Goal: Transaction & Acquisition: Purchase product/service

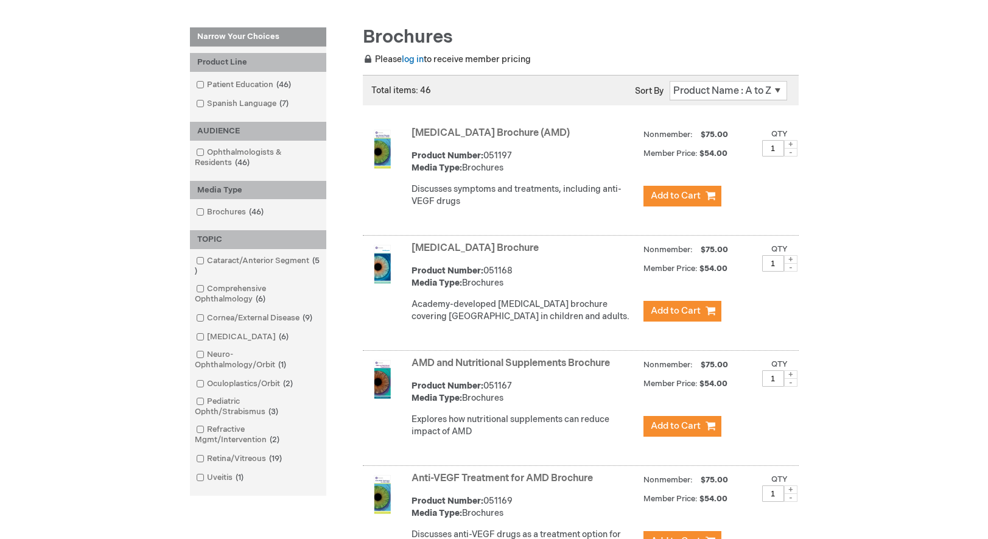
scroll to position [183, 0]
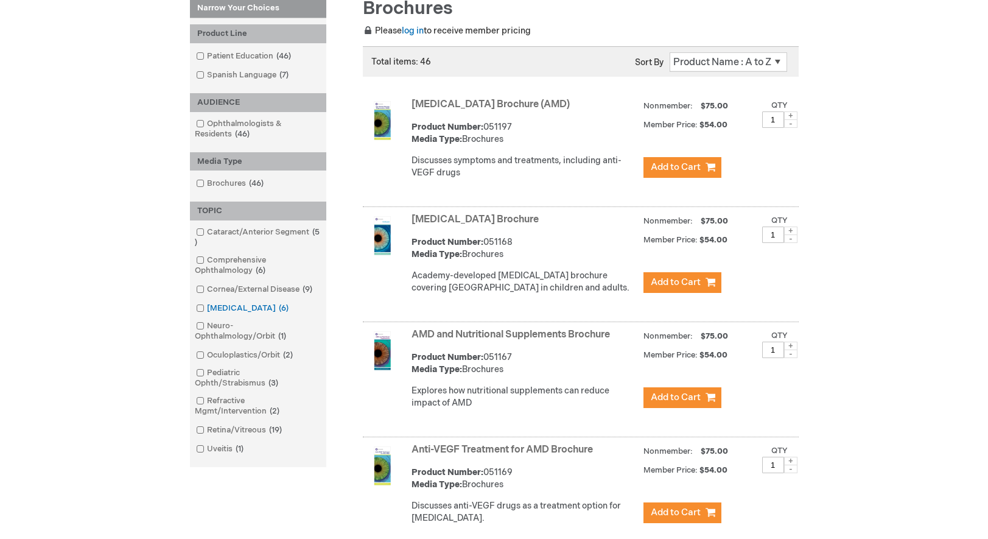
click at [207, 308] on span at bounding box center [207, 308] width 0 height 10
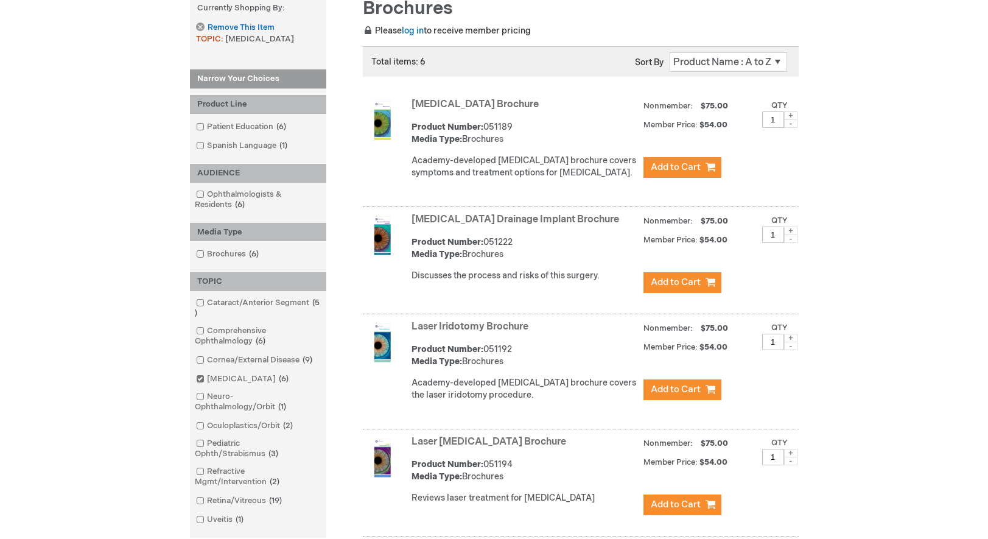
scroll to position [243, 0]
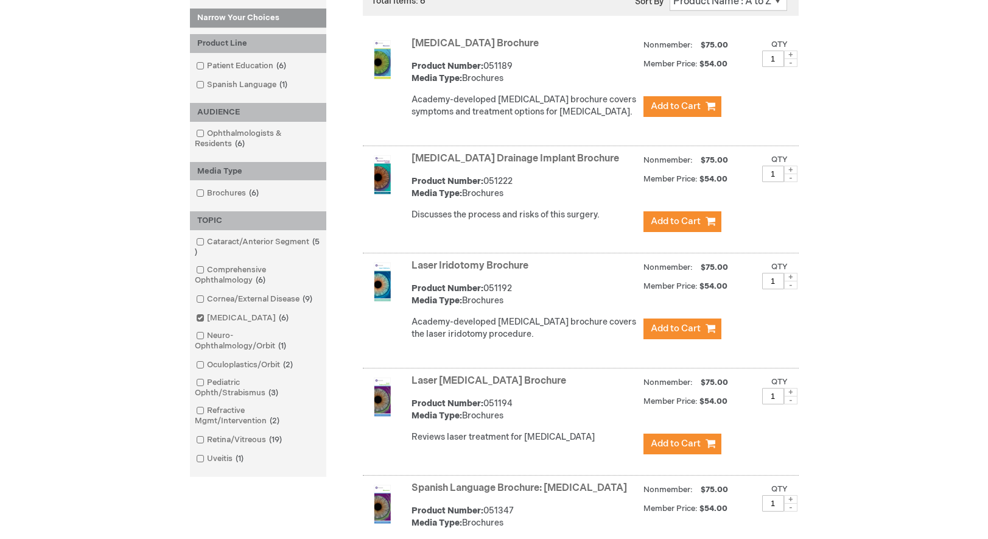
click at [512, 157] on link "Glaucoma Drainage Implant Brochure" at bounding box center [515, 159] width 208 height 12
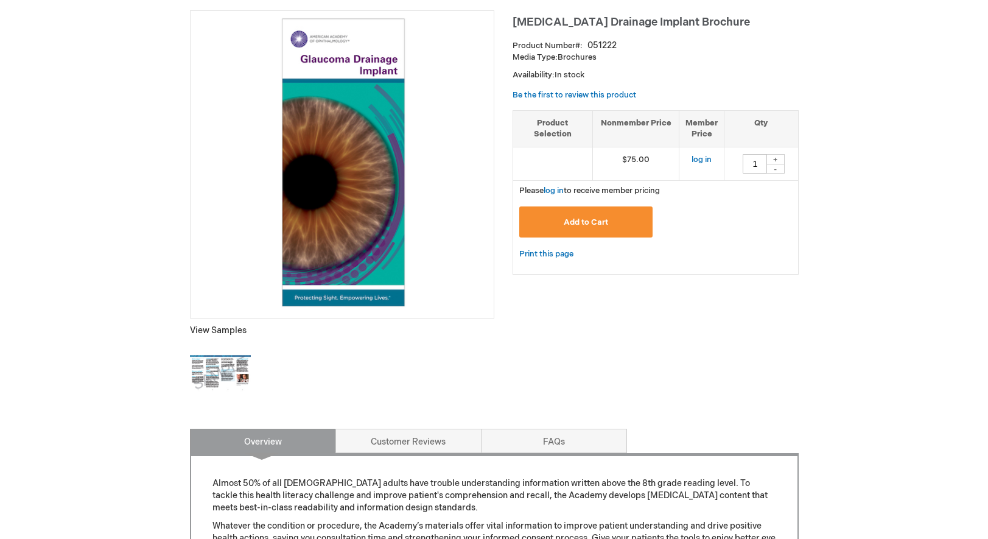
scroll to position [122, 0]
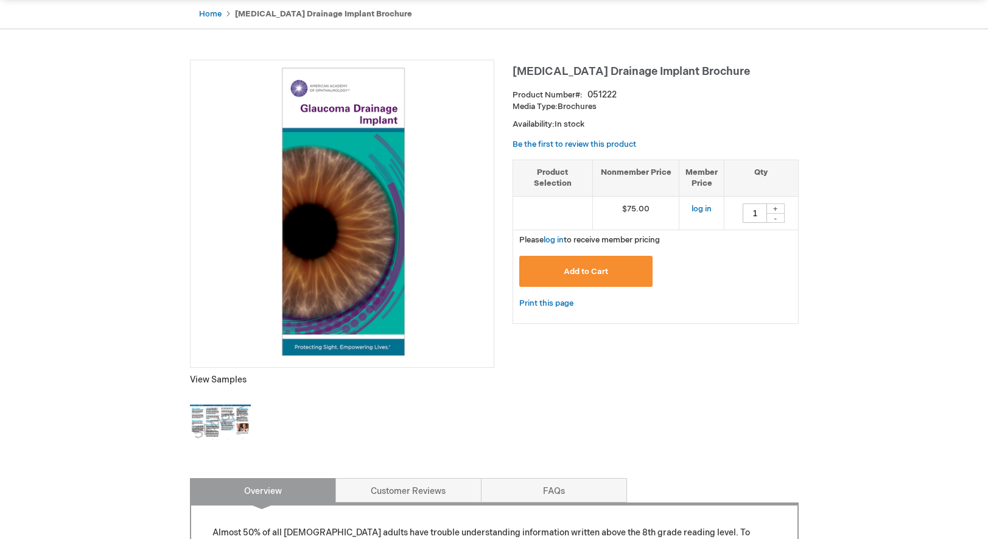
click at [231, 438] on img at bounding box center [220, 422] width 61 height 61
click at [701, 205] on link "log in" at bounding box center [701, 209] width 20 height 10
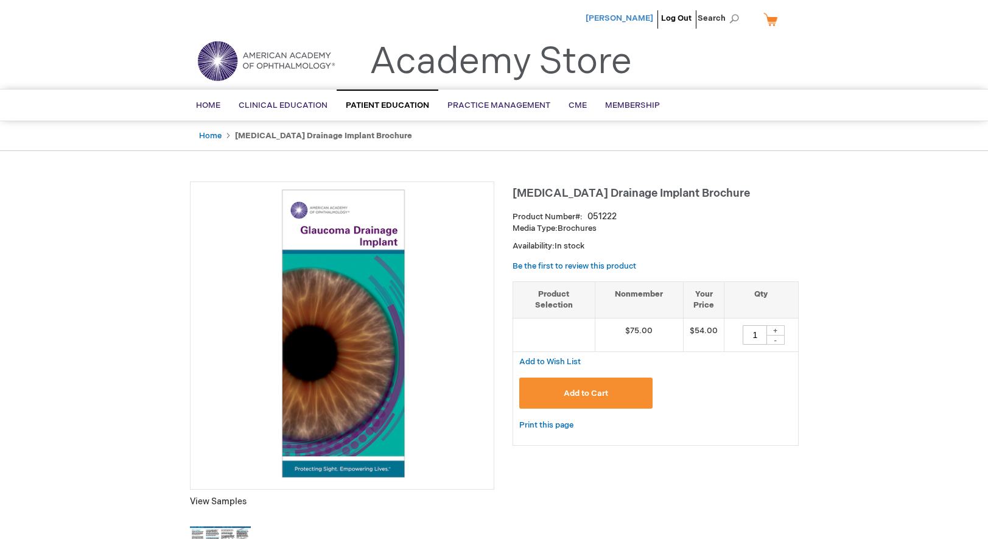
click at [625, 17] on span "[PERSON_NAME]" at bounding box center [620, 18] width 68 height 10
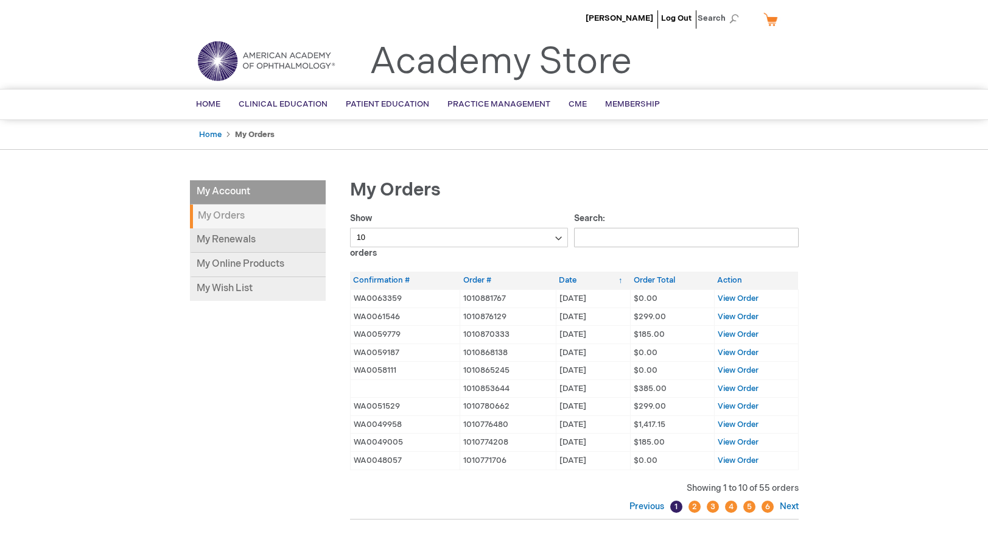
click at [227, 238] on link "My Renewals" at bounding box center [258, 240] width 136 height 24
click at [604, 17] on span "[PERSON_NAME]" at bounding box center [620, 18] width 68 height 10
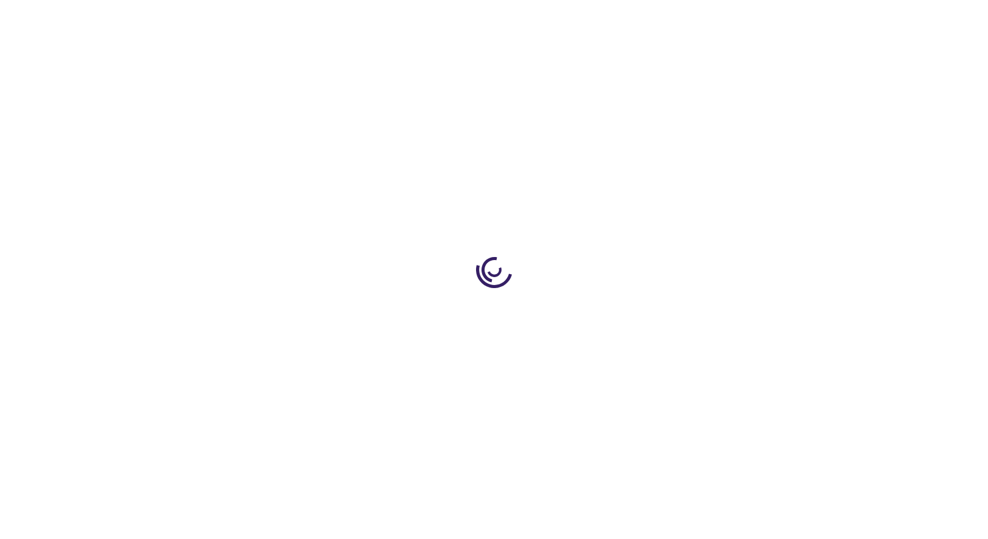
type input "1"
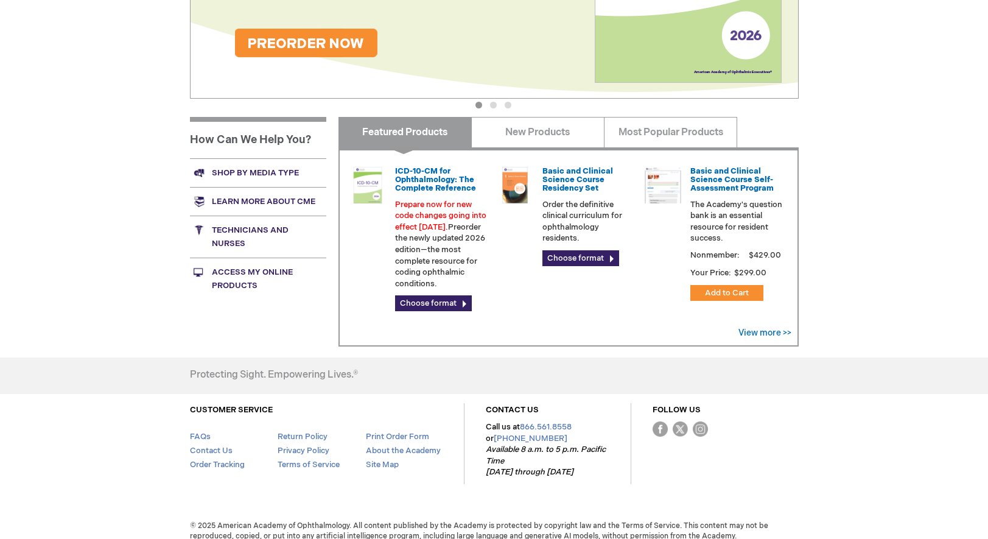
scroll to position [329, 0]
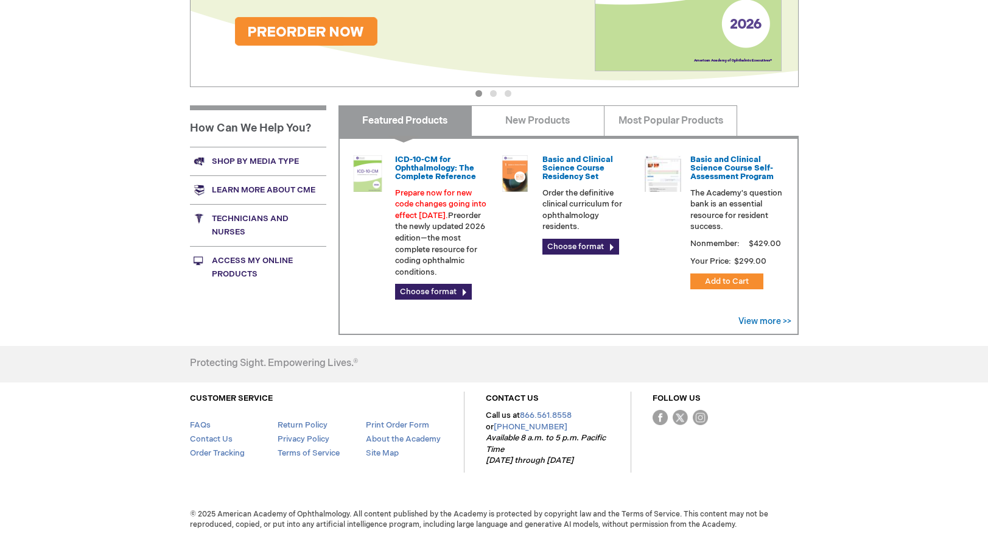
click at [246, 159] on link "Shop by media type" at bounding box center [258, 161] width 136 height 29
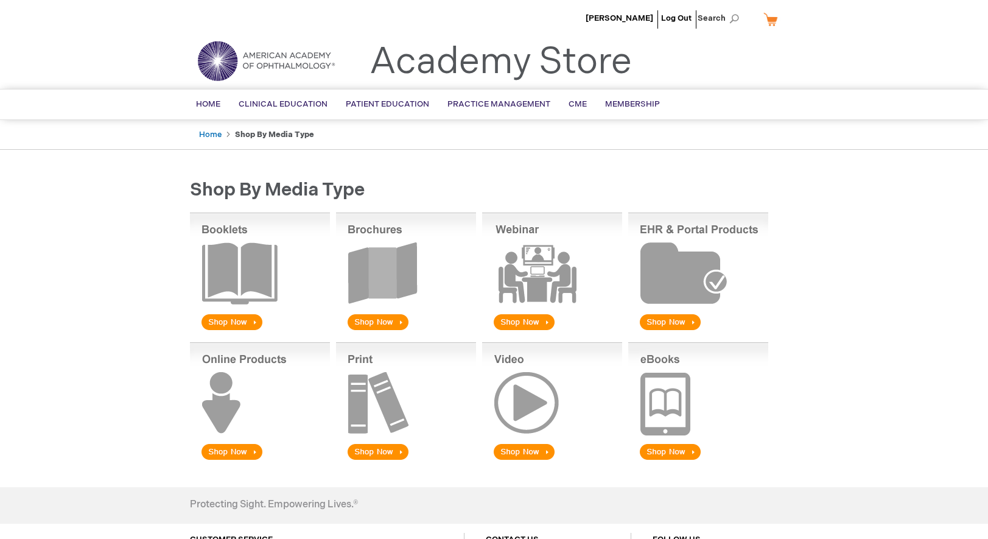
click at [381, 268] on img at bounding box center [406, 272] width 140 height 120
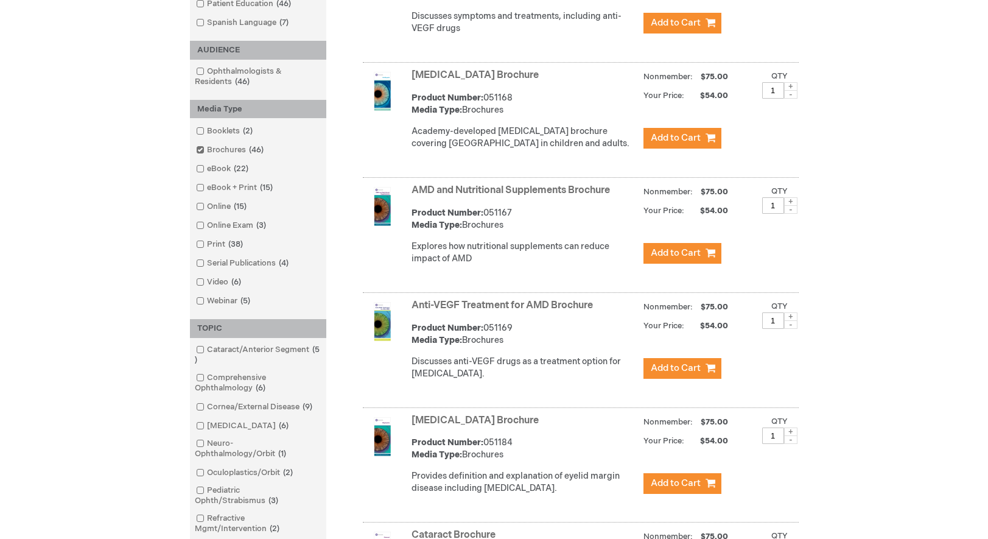
scroll to position [365, 0]
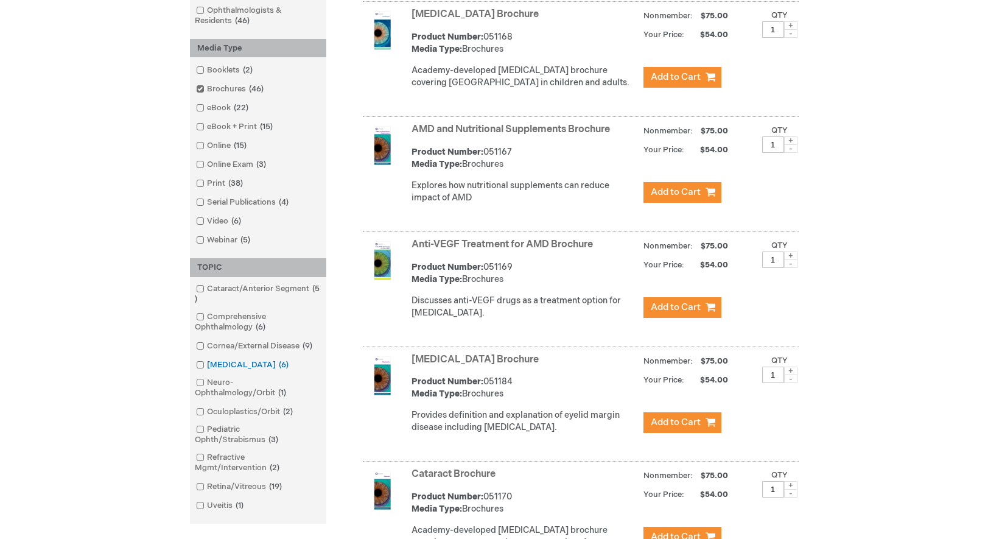
click at [207, 365] on span at bounding box center [207, 365] width 0 height 10
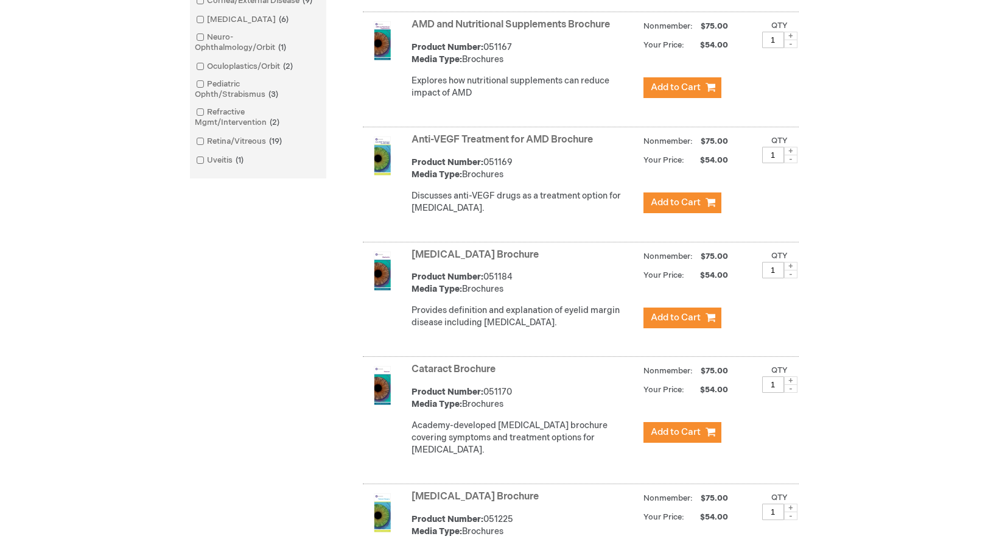
scroll to position [365, 0]
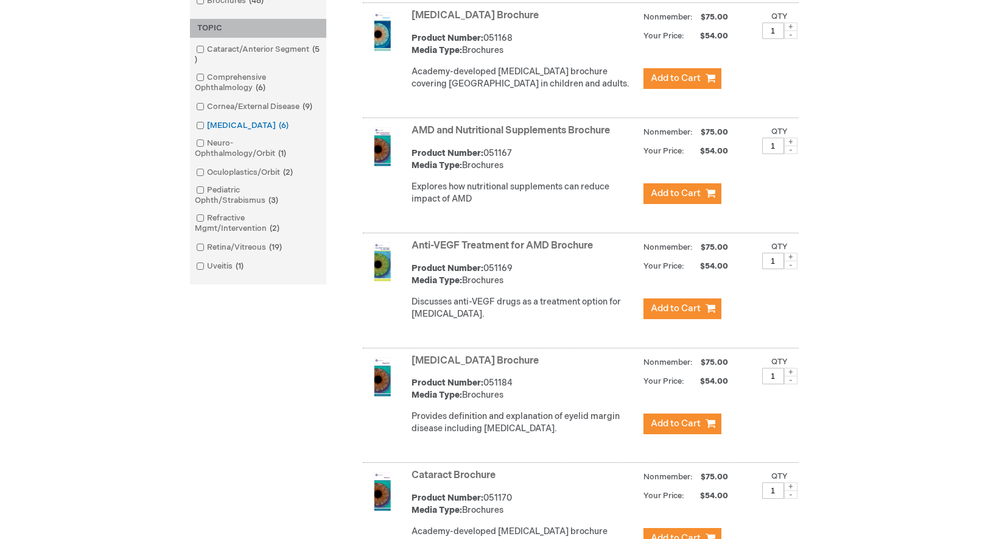
click at [221, 122] on link "Glaucoma 6 items" at bounding box center [243, 126] width 100 height 12
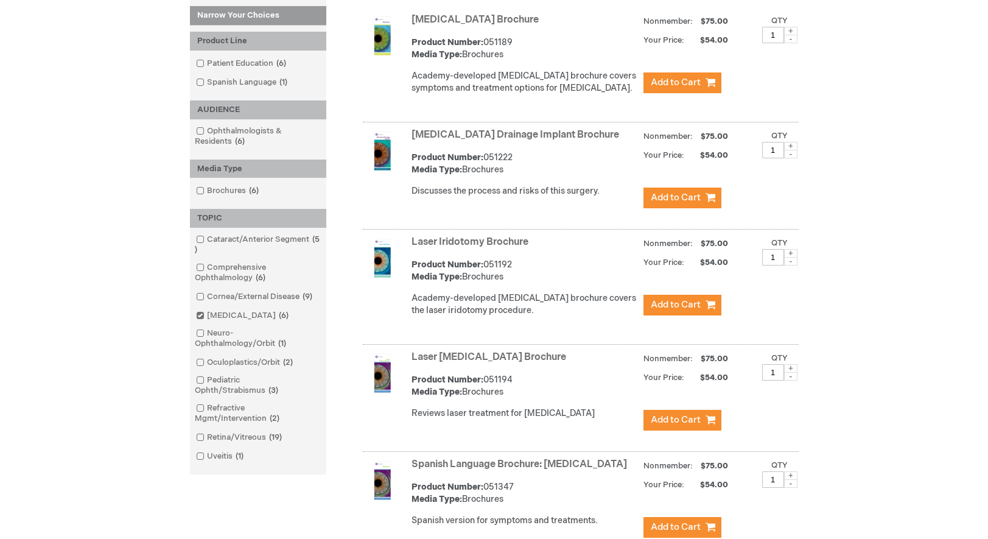
scroll to position [243, 0]
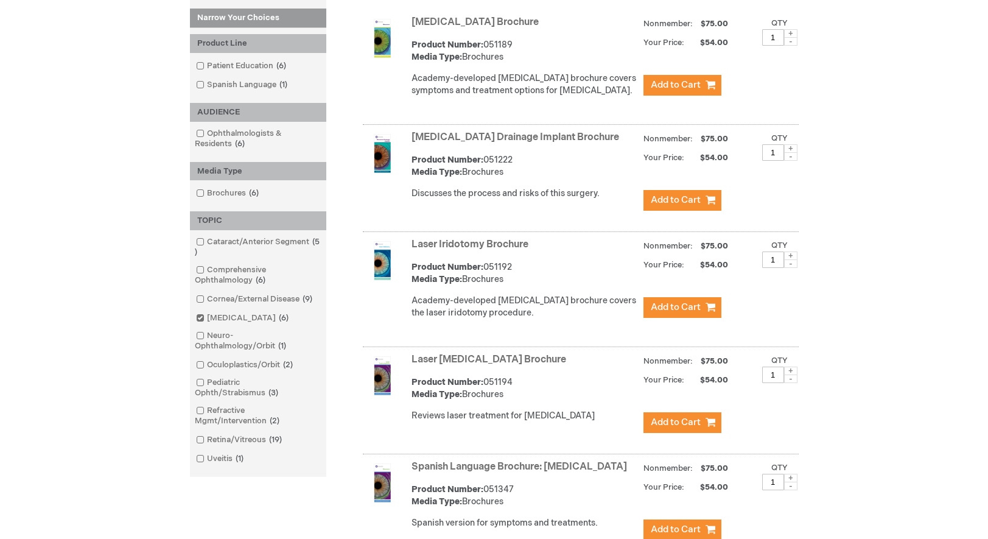
click at [474, 135] on link "[MEDICAL_DATA] Drainage Implant Brochure" at bounding box center [515, 137] width 208 height 12
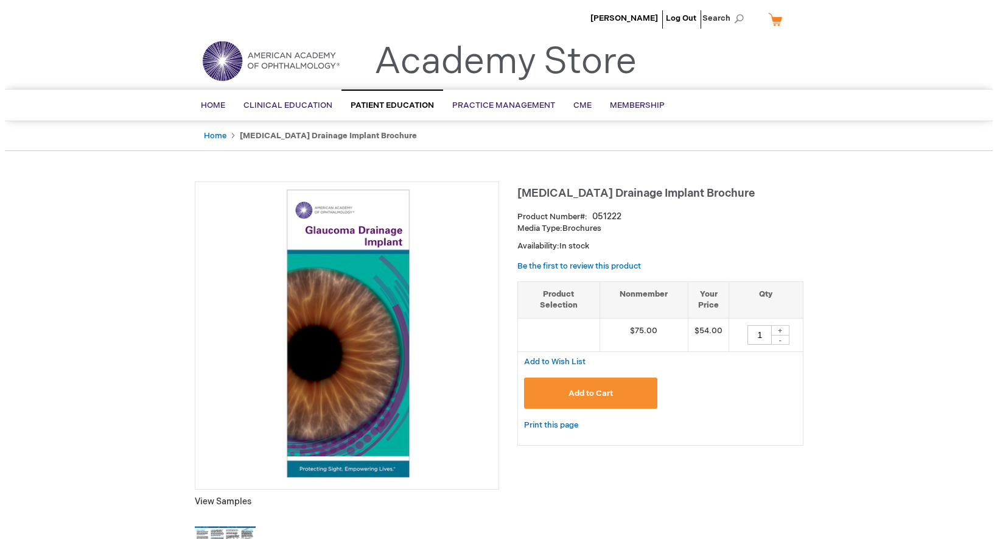
scroll to position [61, 0]
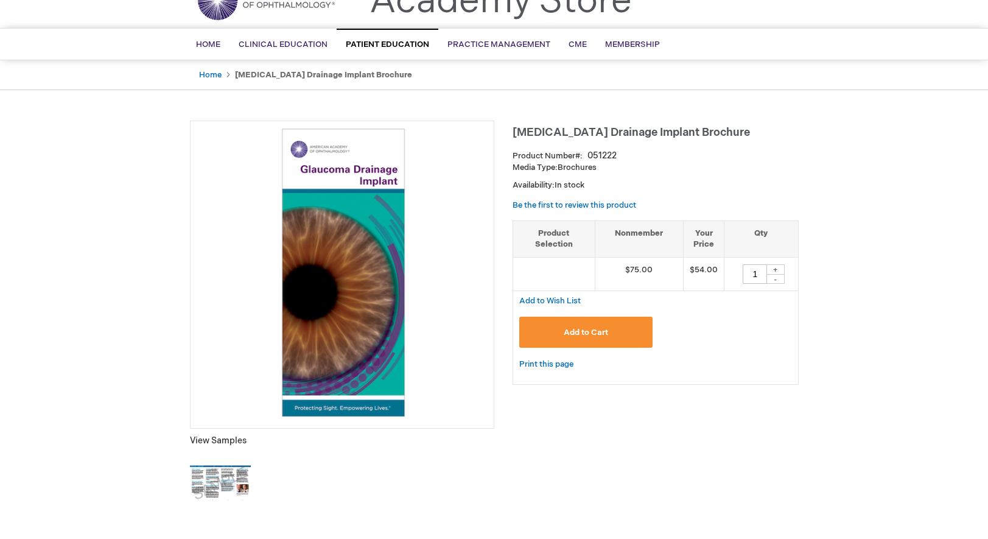
click at [777, 268] on div "+" at bounding box center [775, 269] width 18 height 10
click at [778, 268] on div "+" at bounding box center [775, 269] width 18 height 10
click at [777, 279] on div "-" at bounding box center [775, 279] width 18 height 10
click at [773, 271] on div "+" at bounding box center [775, 269] width 18 height 10
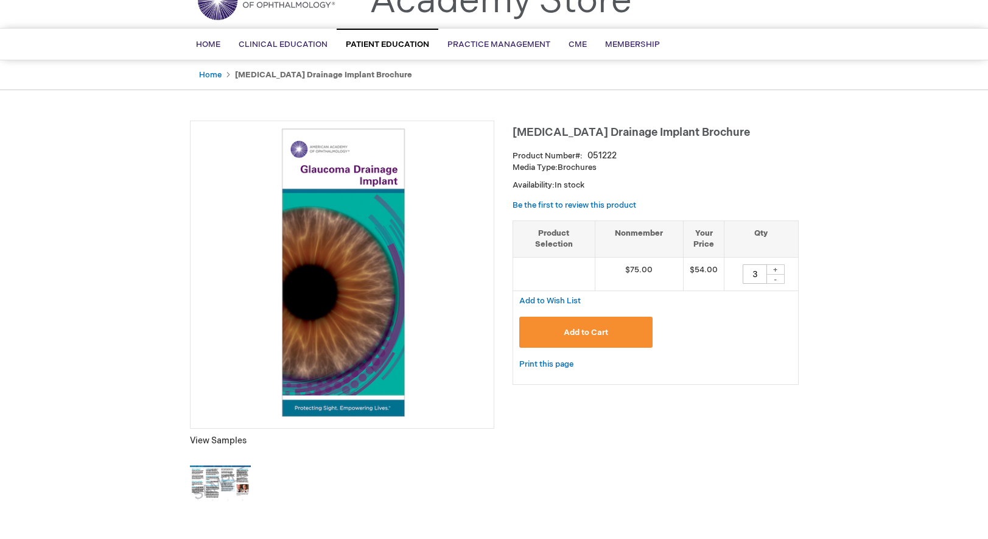
type input "4"
click at [586, 330] on span "Add to Cart" at bounding box center [586, 332] width 44 height 10
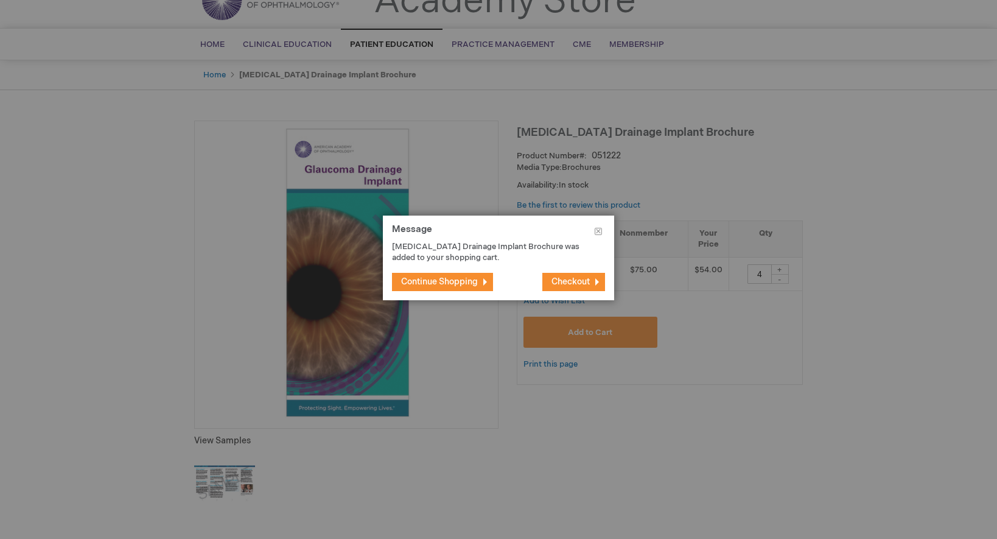
click at [563, 279] on span "Checkout" at bounding box center [570, 281] width 38 height 10
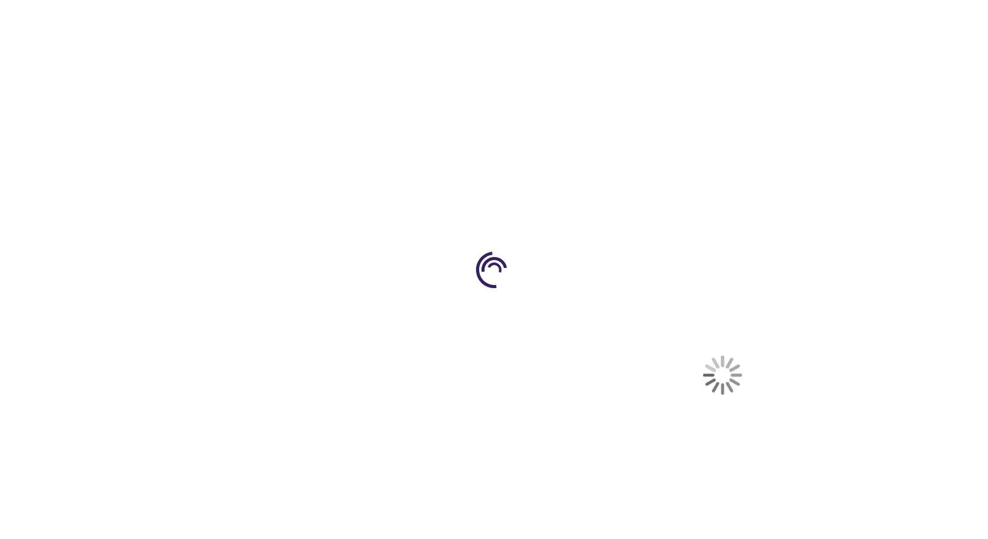
select select "US"
select select "35"
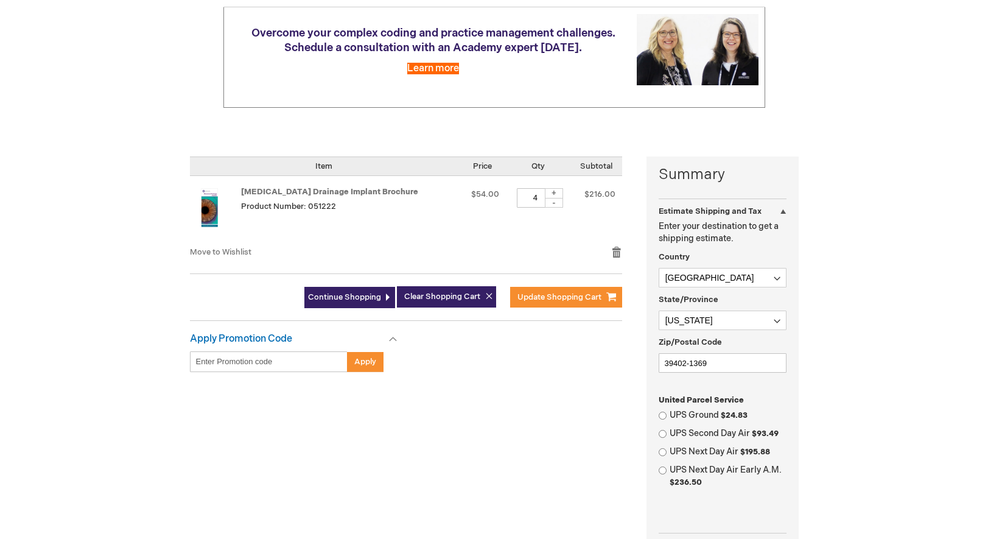
scroll to position [183, 0]
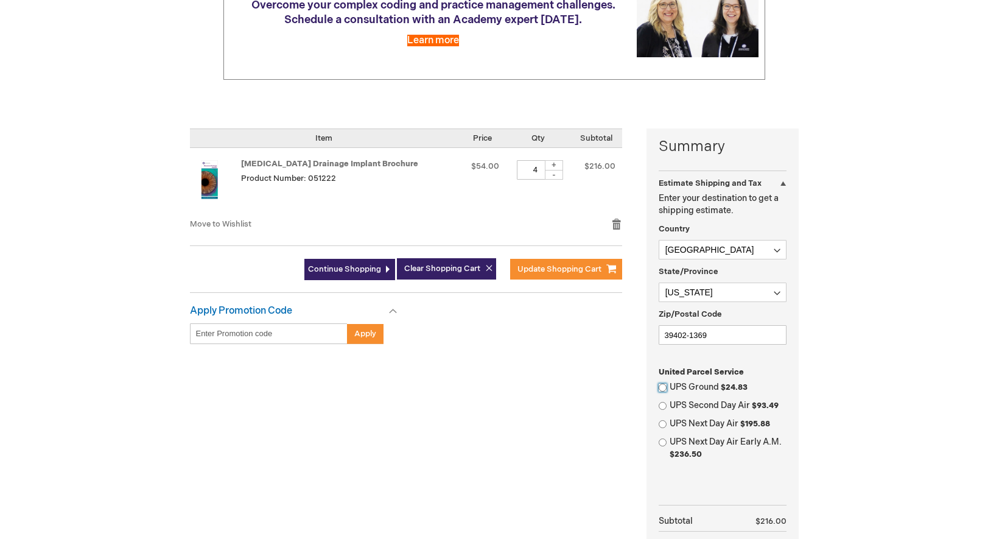
click at [662, 388] on input "UPS Ground $24.83" at bounding box center [663, 387] width 8 height 8
radio input "true"
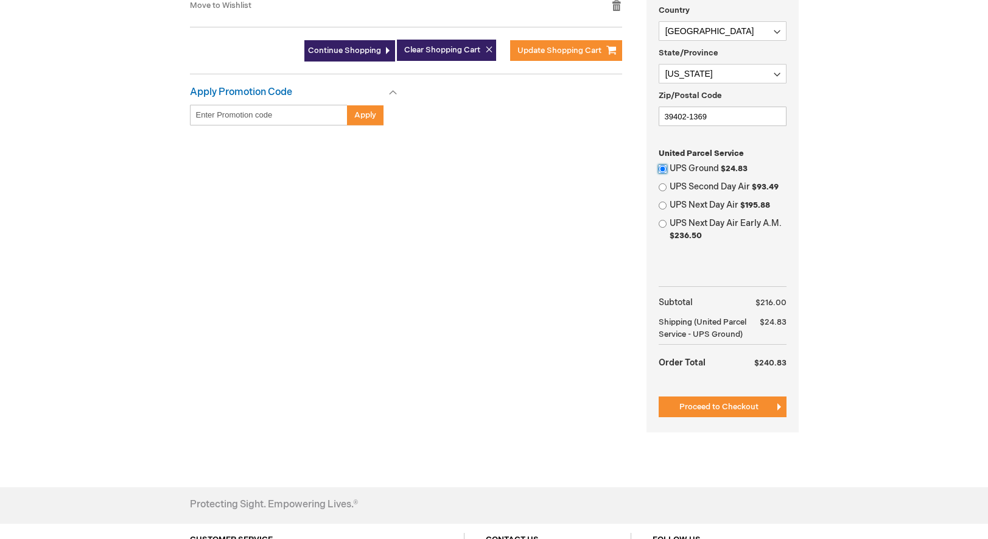
scroll to position [426, 0]
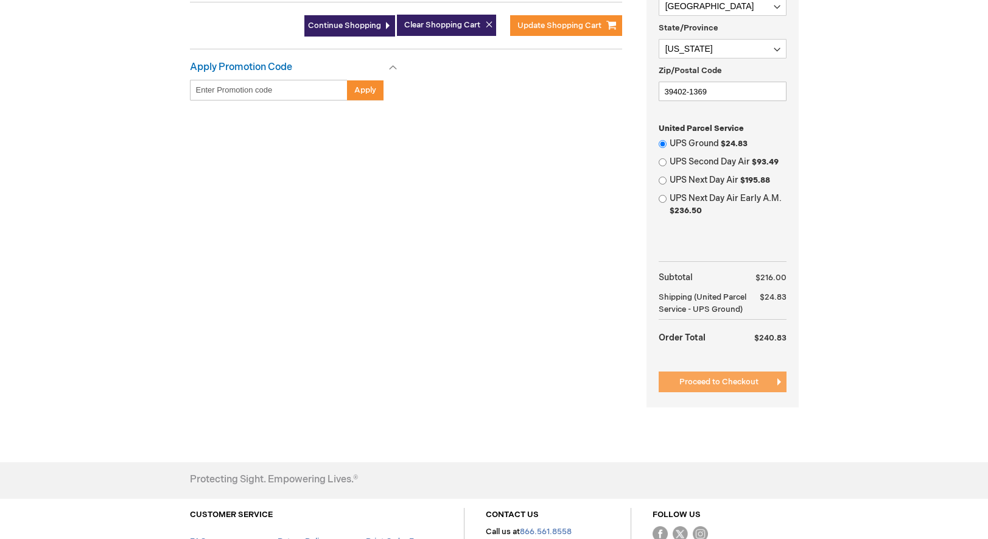
click at [726, 382] on span "Proceed to Checkout" at bounding box center [718, 382] width 79 height 10
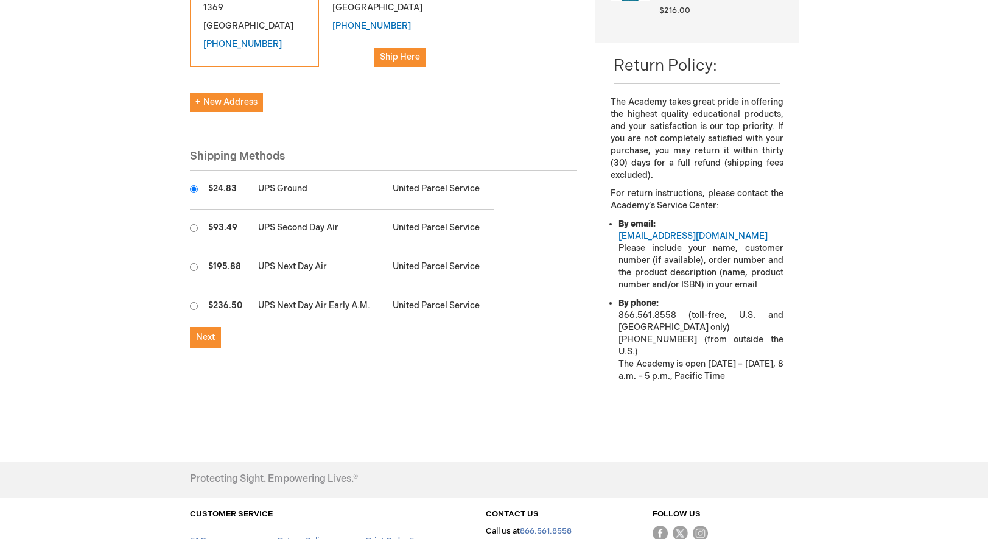
scroll to position [365, 0]
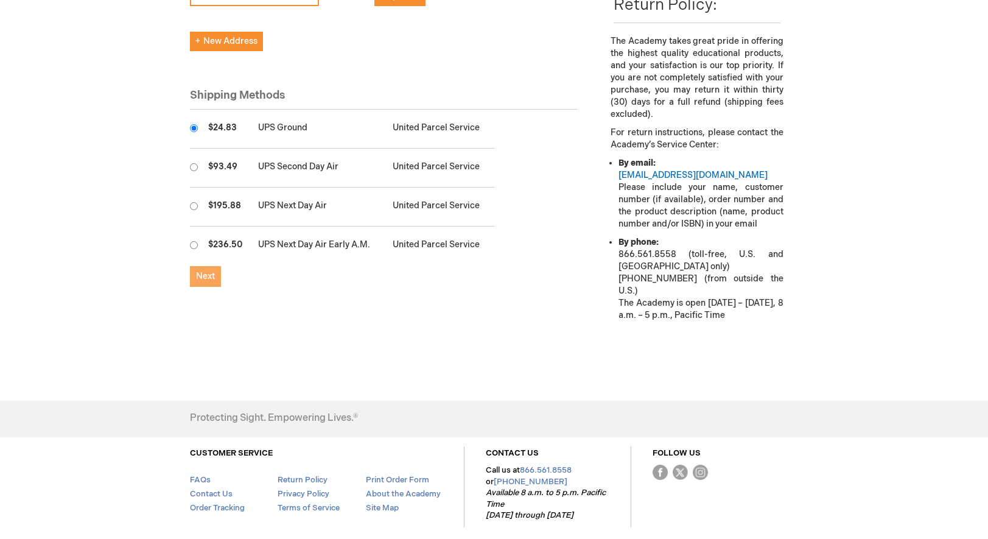
click at [207, 281] on span "Next" at bounding box center [205, 276] width 19 height 10
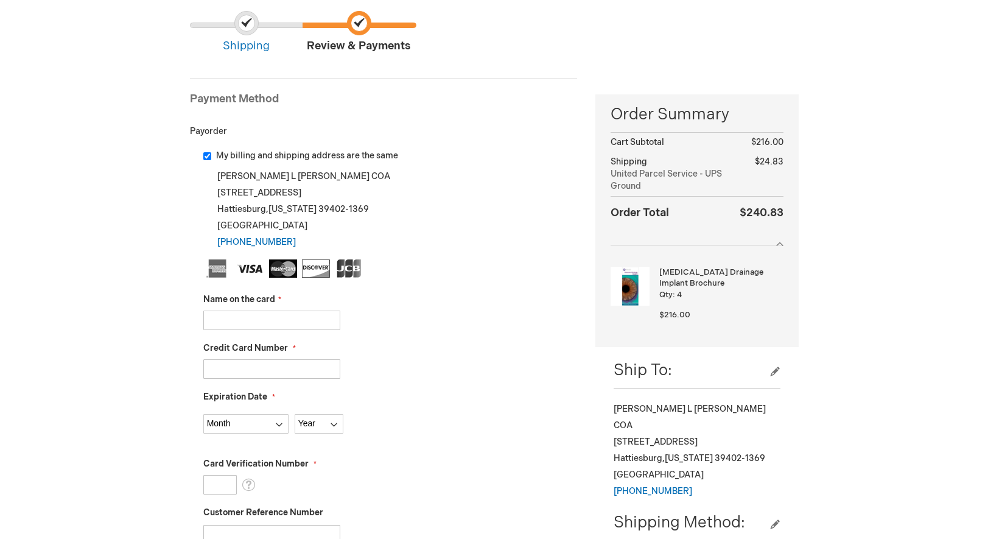
scroll to position [122, 0]
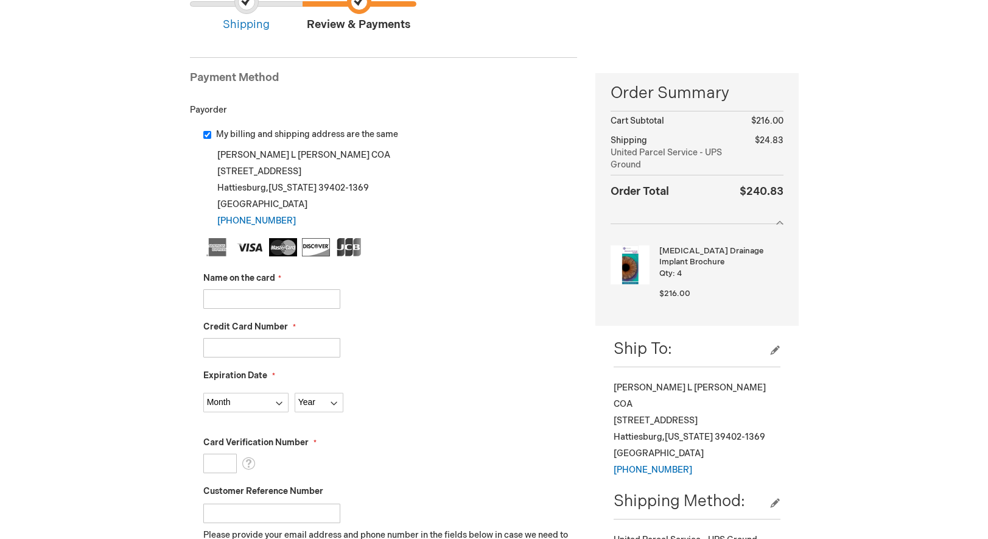
click at [276, 304] on input "Name on the card" at bounding box center [271, 298] width 137 height 19
type input "TODD WILLIAMSON"
click at [267, 342] on input "Credit Card Number" at bounding box center [271, 347] width 137 height 19
type input "4798510069281471"
click at [279, 402] on select "Month 01 - January 02 - February 03 - March 04 - April 05 - May 06 - June 07 - …" at bounding box center [245, 402] width 85 height 19
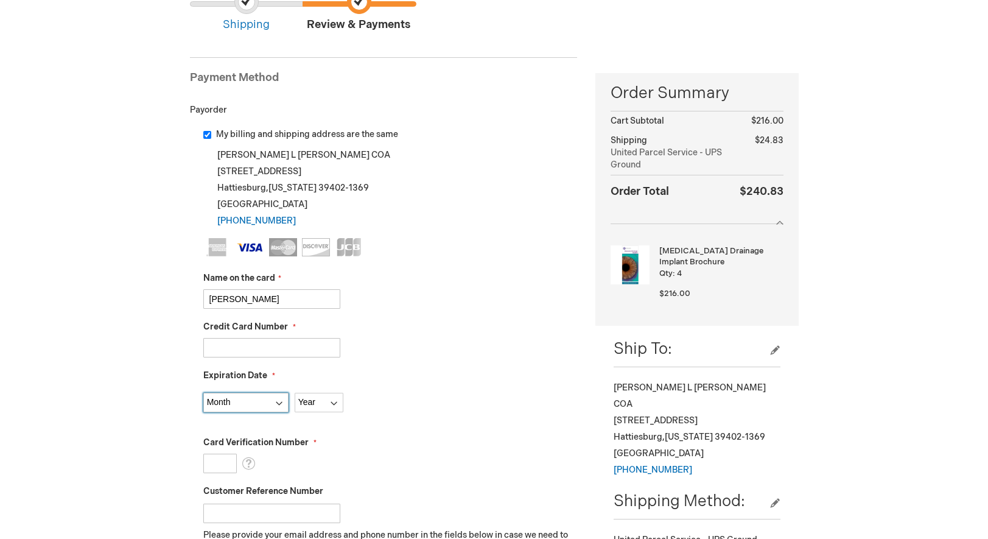
select select "6"
click at [203, 393] on select "Month 01 - January 02 - February 03 - March 04 - April 05 - May 06 - June 07 - …" at bounding box center [245, 402] width 85 height 19
click at [337, 400] on select "Year 2025 2026 2027 2028 2029 2030 2031 2032 2033 2034 2035" at bounding box center [319, 402] width 49 height 19
select select "2026"
click at [295, 393] on select "Year 2025 2026 2027 2028 2029 2030 2031 2032 2033 2034 2035" at bounding box center [319, 402] width 49 height 19
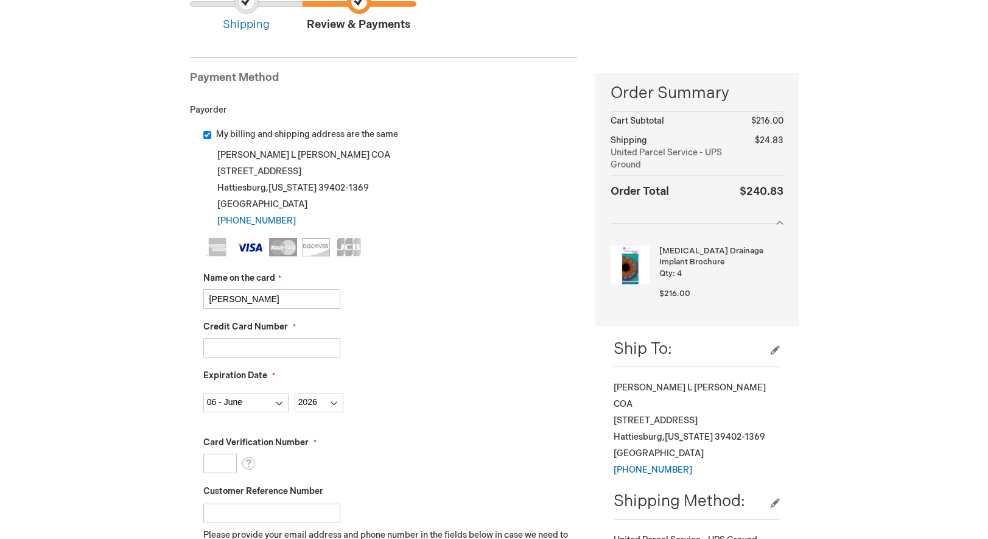
click at [222, 470] on input "Card Verification Number" at bounding box center [219, 462] width 33 height 19
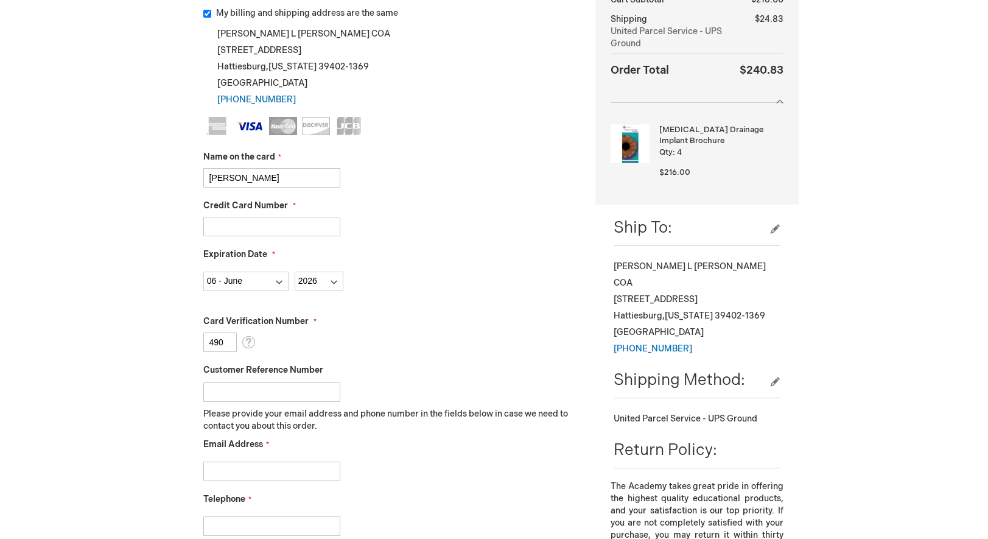
scroll to position [243, 0]
type input "490"
click at [256, 384] on input "Customer Reference Number" at bounding box center [271, 391] width 137 height 19
type input "q"
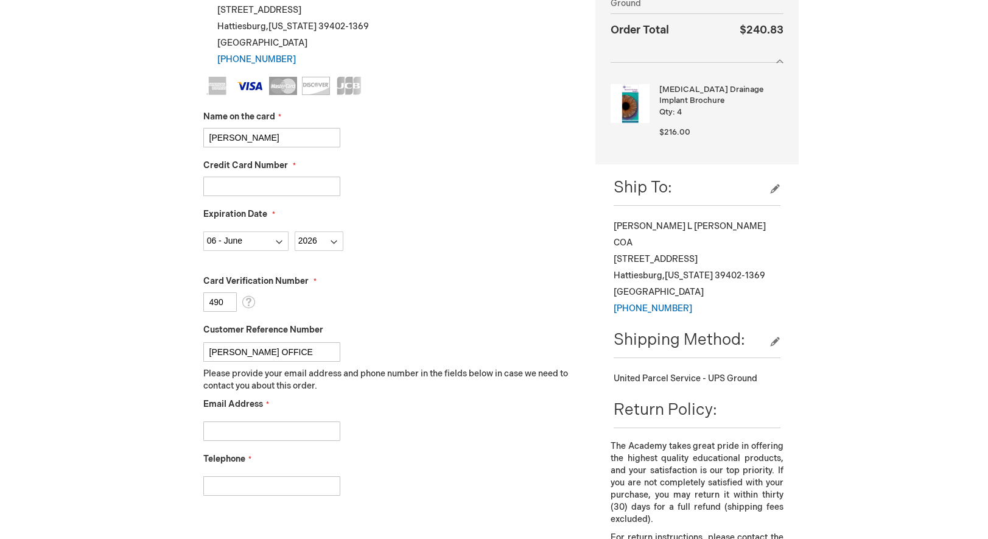
scroll to position [304, 0]
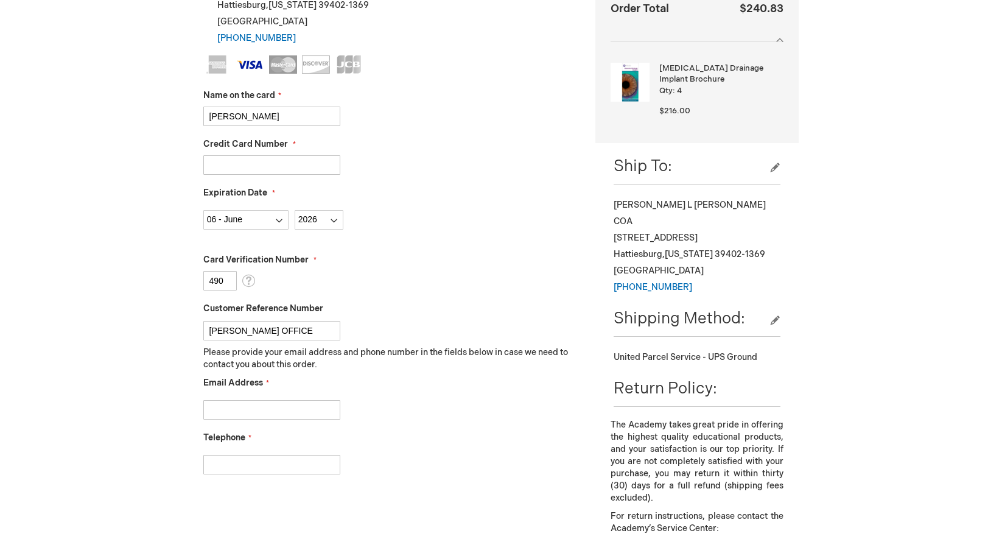
type input "QUINN OFFICE"
click at [302, 407] on input "Email Address" at bounding box center [271, 409] width 137 height 19
type input "myelverton@hattiesburgeyeclinic.com"
click at [282, 467] on input "Telephone" at bounding box center [271, 464] width 137 height 19
type input "6012685910"
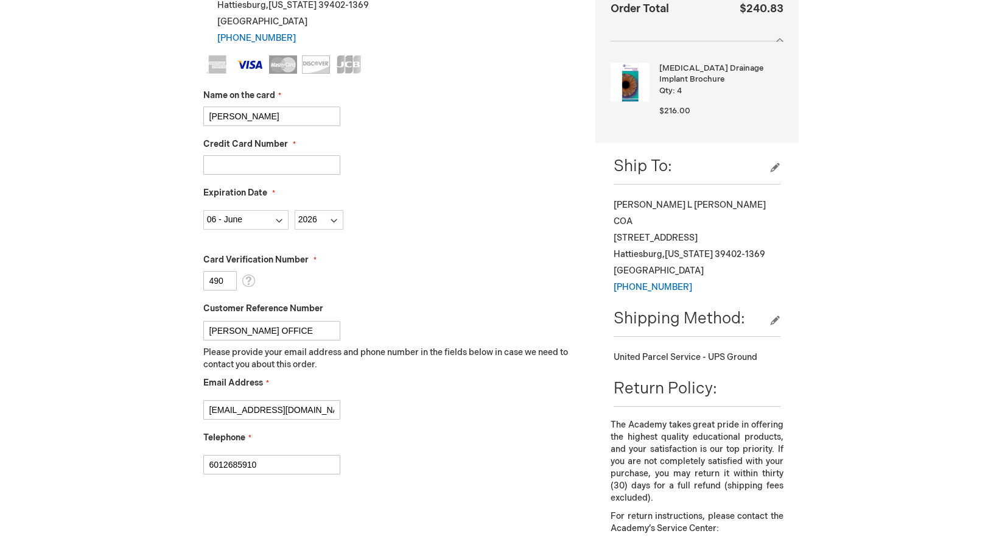
checkbox input "true"
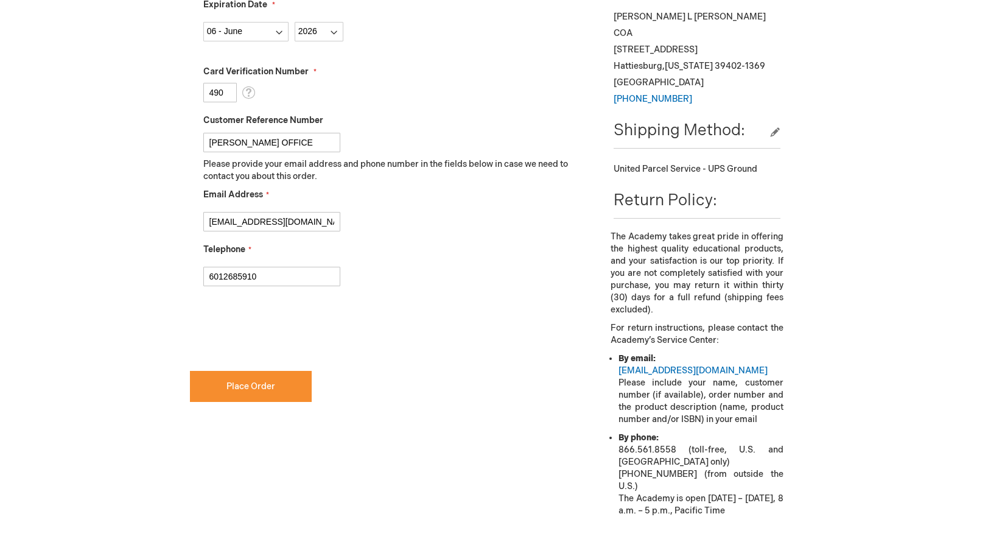
scroll to position [548, 0]
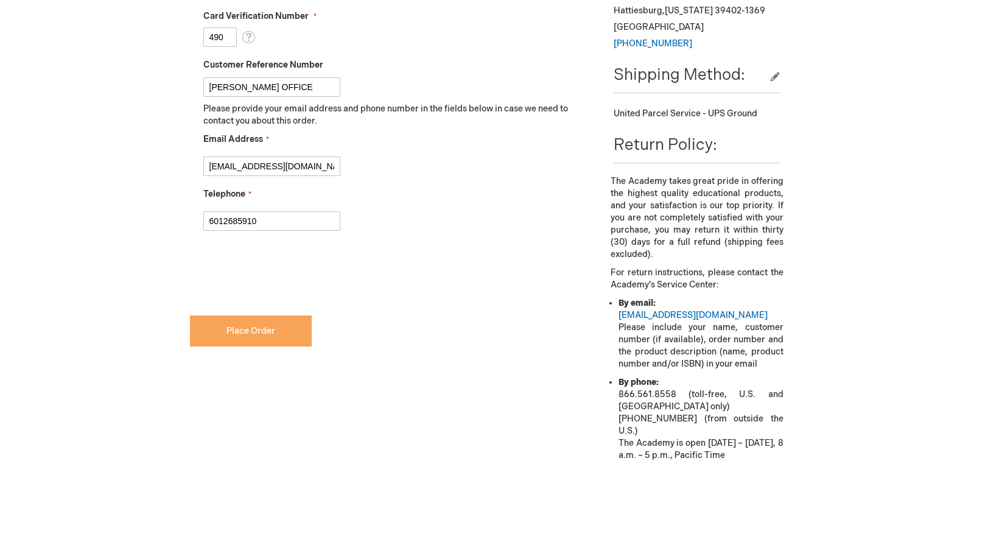
click at [231, 330] on span "Place Order" at bounding box center [250, 331] width 49 height 10
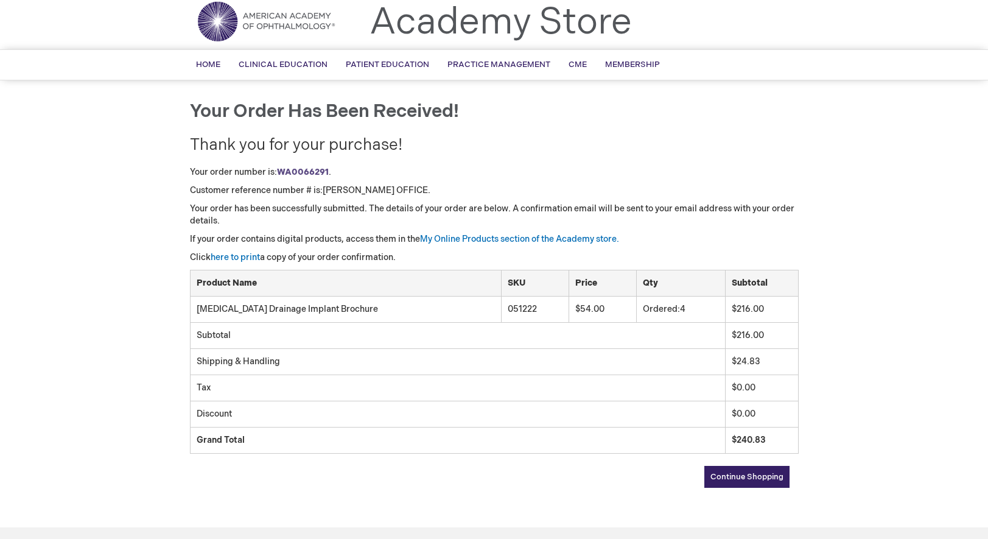
scroll to position [61, 0]
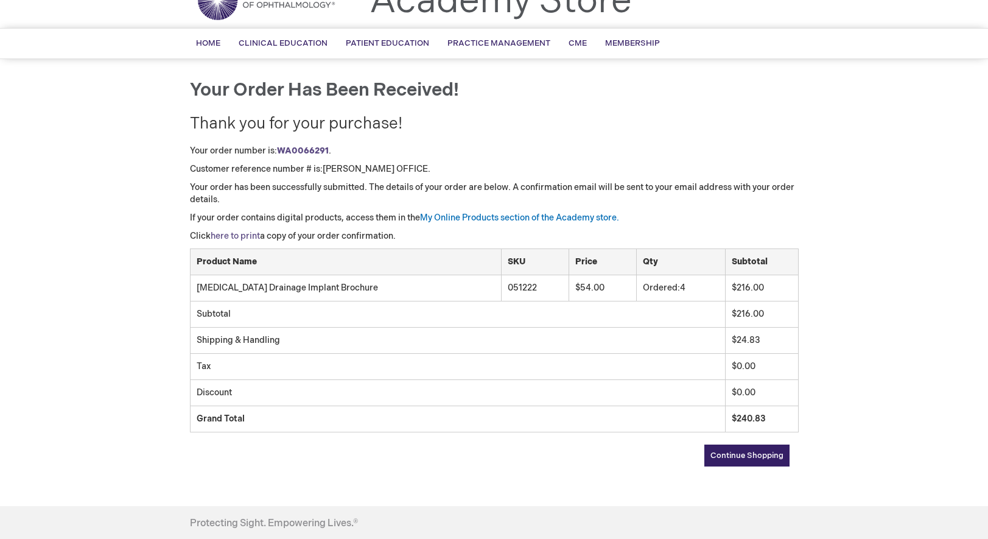
click at [242, 234] on link "here to print" at bounding box center [235, 236] width 49 height 10
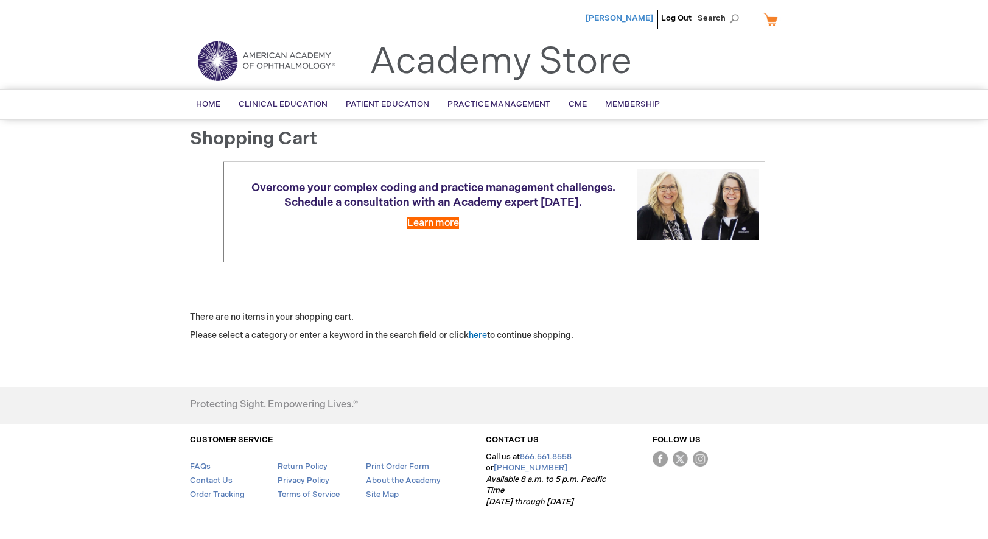
click at [633, 17] on span "[PERSON_NAME]" at bounding box center [620, 18] width 68 height 10
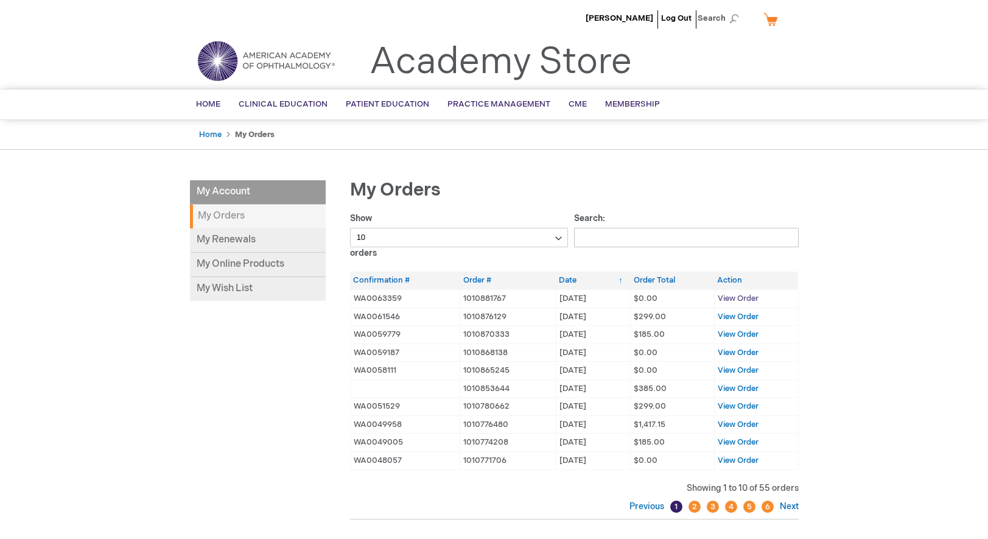
click at [737, 298] on span "View Order" at bounding box center [738, 298] width 41 height 10
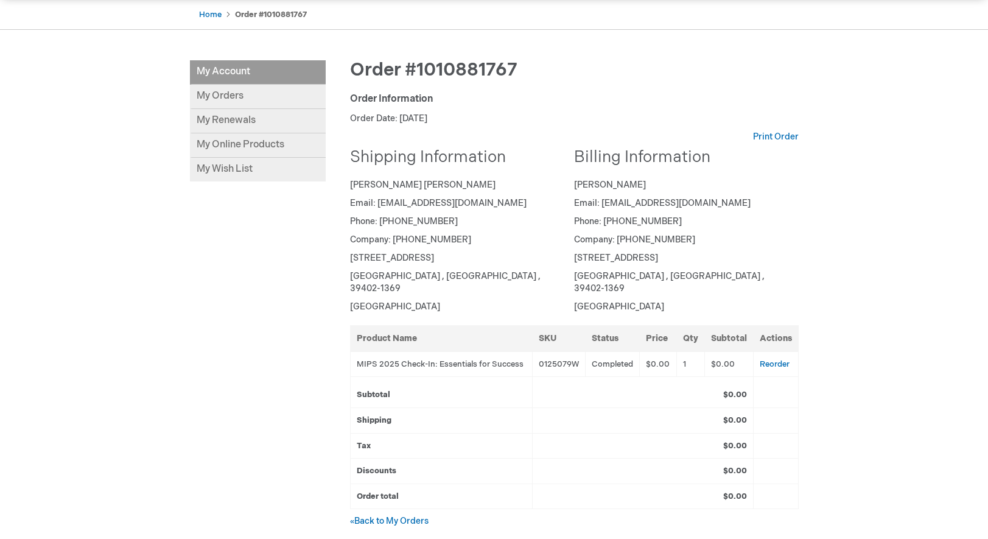
scroll to position [110, 0]
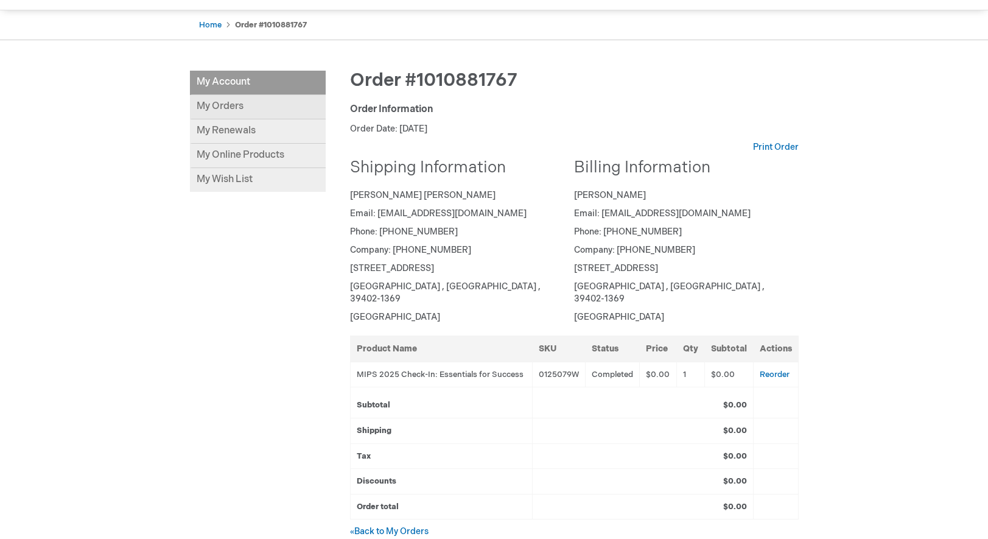
click at [218, 103] on link "My Orders" at bounding box center [258, 107] width 136 height 24
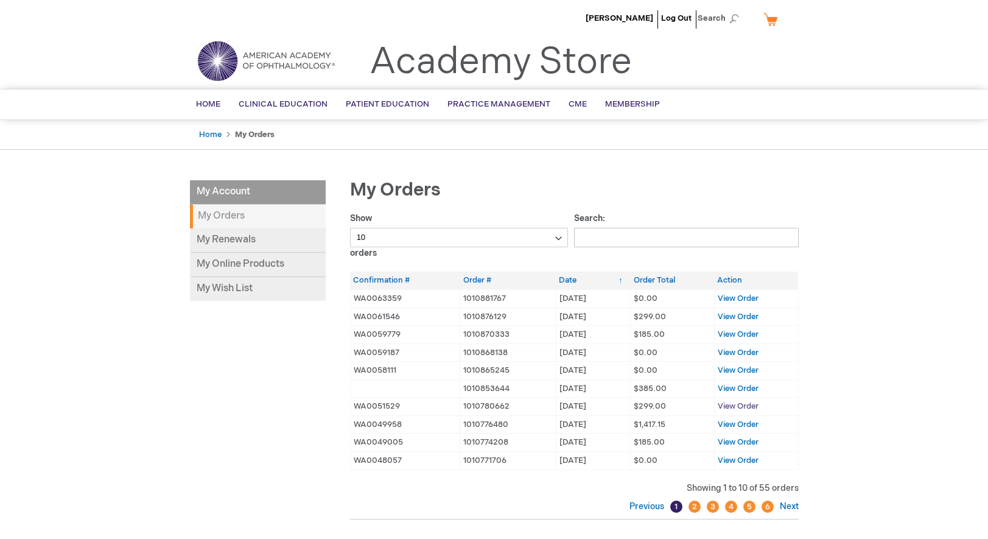
click at [727, 406] on span "View Order" at bounding box center [738, 406] width 41 height 10
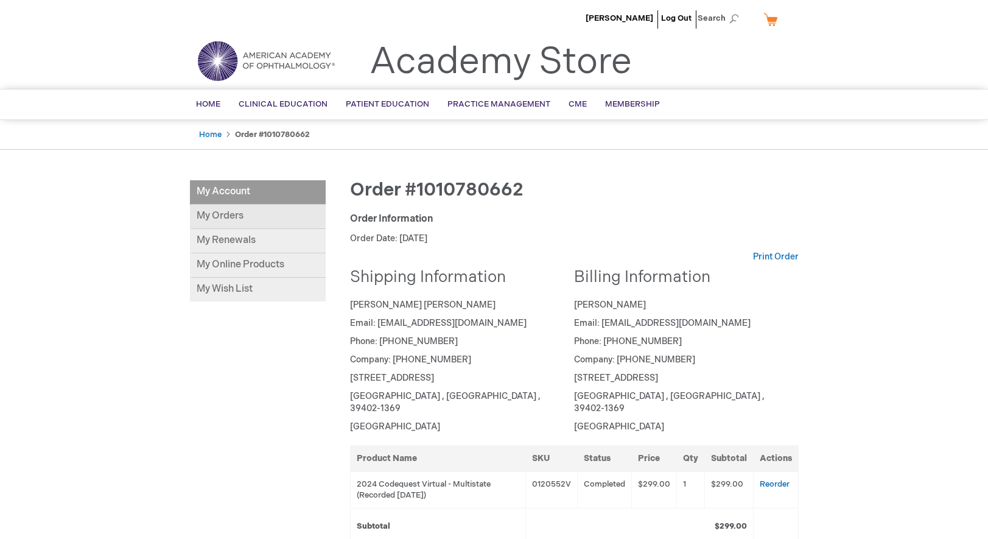
click at [243, 215] on link "My Orders" at bounding box center [258, 217] width 136 height 24
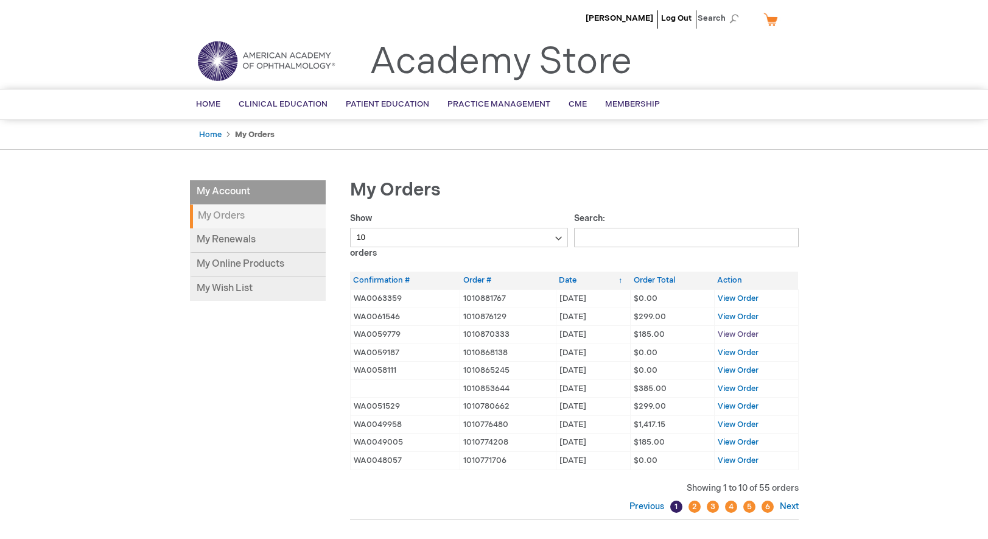
click at [725, 334] on span "View Order" at bounding box center [738, 334] width 41 height 10
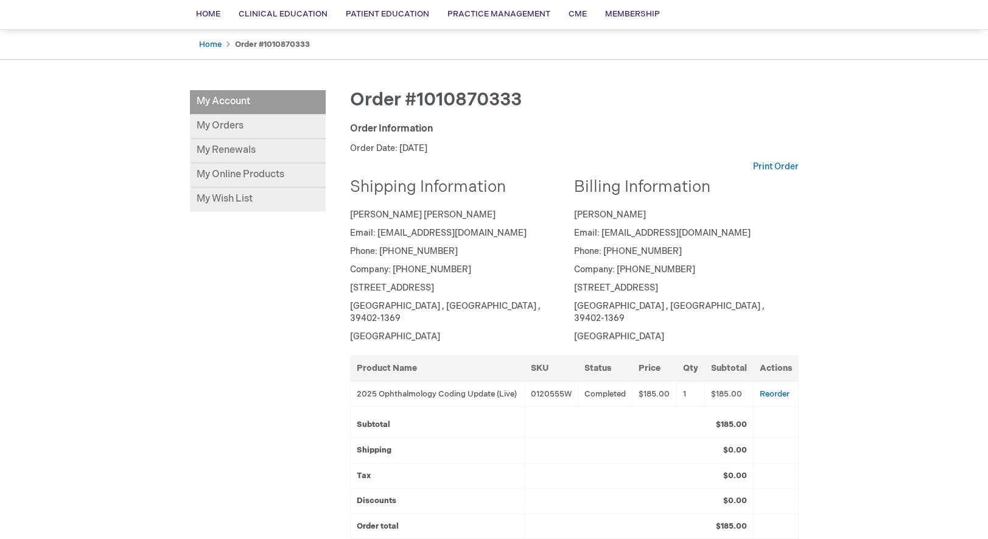
scroll to position [61, 0]
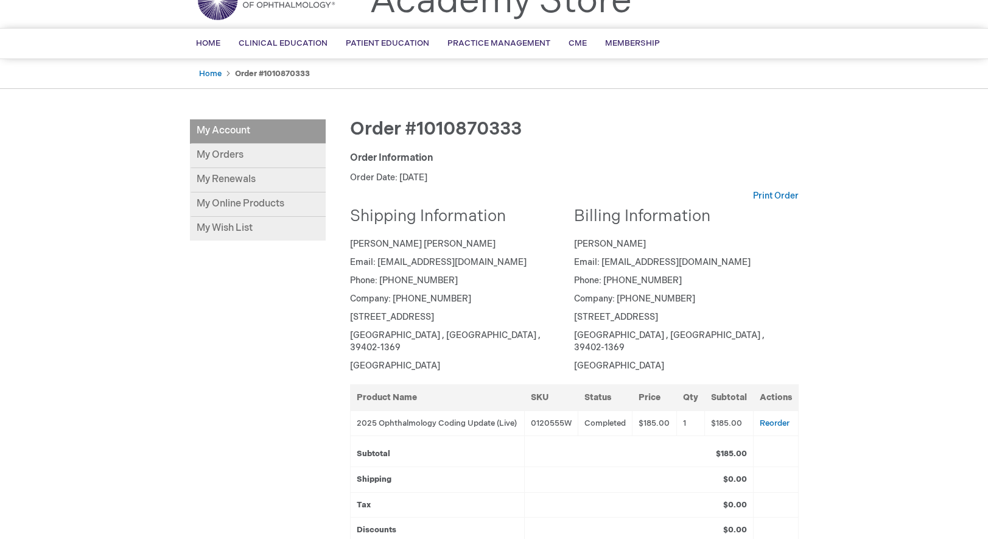
click at [456, 411] on td "2025 Ophthalmology Coding Update (Live)" at bounding box center [437, 423] width 174 height 26
click at [223, 151] on link "My Orders" at bounding box center [258, 156] width 136 height 24
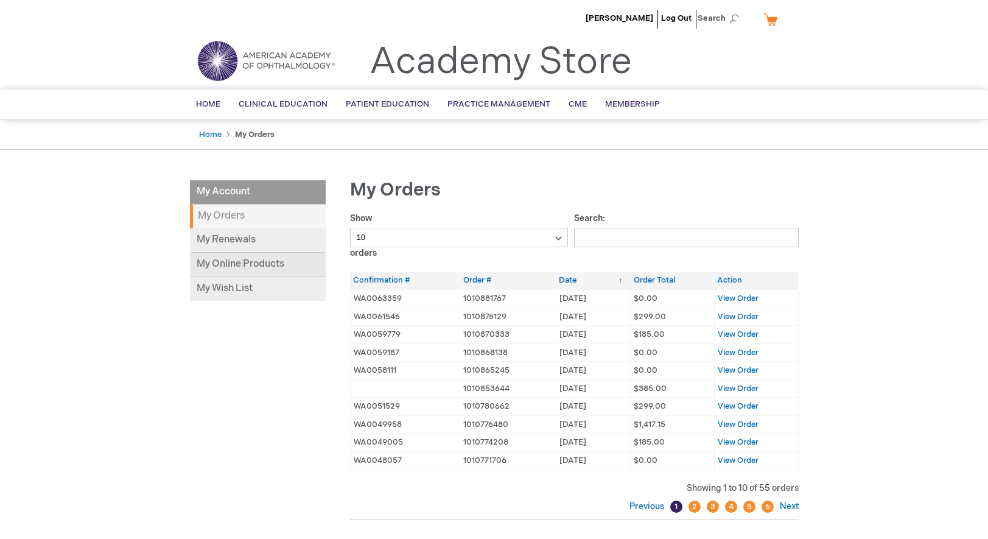
click at [230, 267] on link "My Online Products" at bounding box center [258, 265] width 136 height 24
